Goal: Task Accomplishment & Management: Use online tool/utility

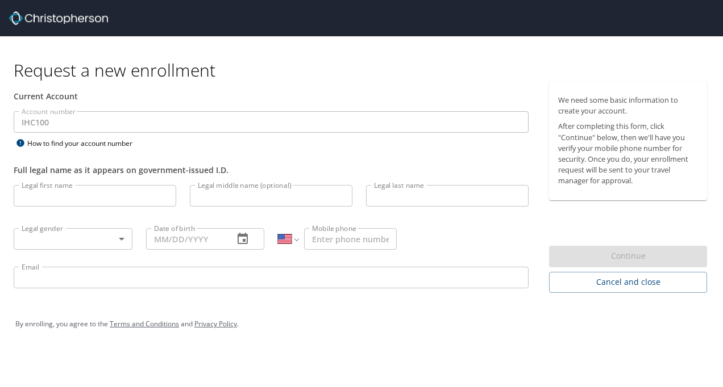
select select "US"
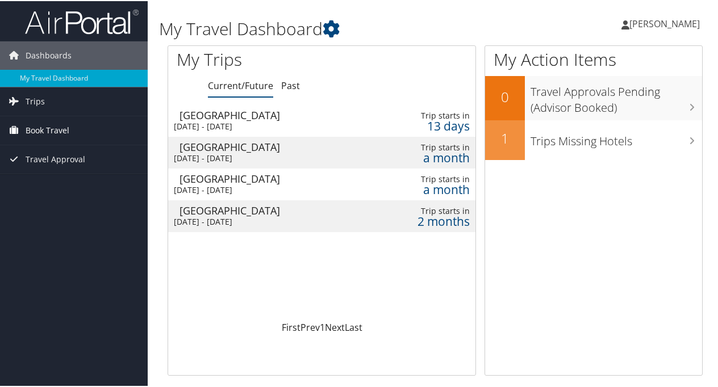
click at [59, 130] on span "Book Travel" at bounding box center [48, 129] width 44 height 28
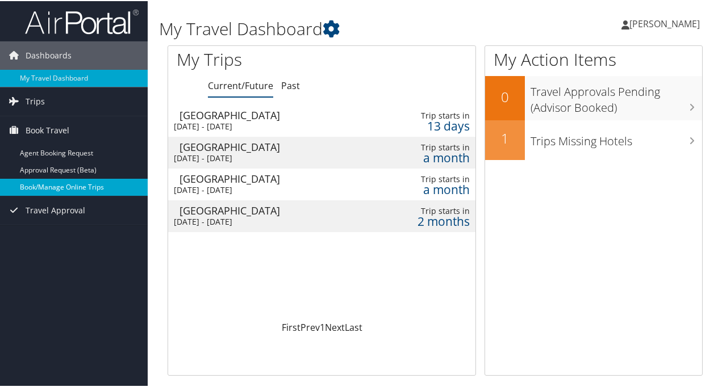
click at [66, 185] on link "Book/Manage Online Trips" at bounding box center [74, 186] width 148 height 17
